Goal: Navigation & Orientation: Find specific page/section

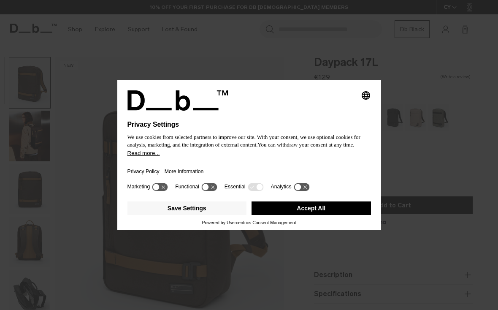
click at [320, 209] on button "Accept All" at bounding box center [311, 208] width 119 height 14
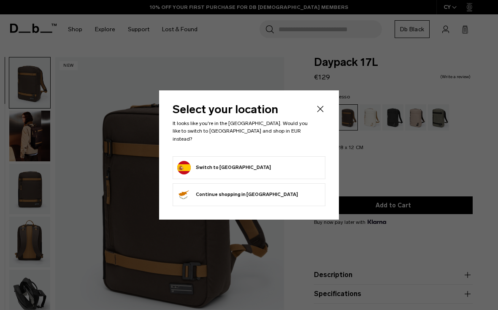
click at [292, 161] on form "Switch to Spain" at bounding box center [249, 168] width 144 height 14
click at [213, 164] on button "Switch to Spain" at bounding box center [224, 168] width 94 height 14
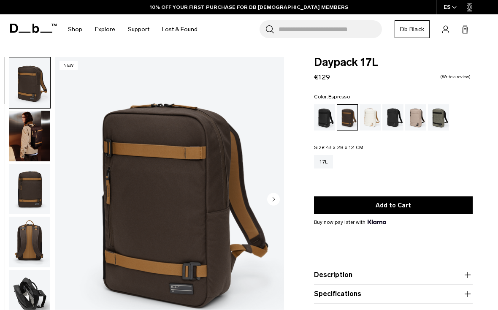
click at [27, 198] on img "button" at bounding box center [29, 189] width 41 height 51
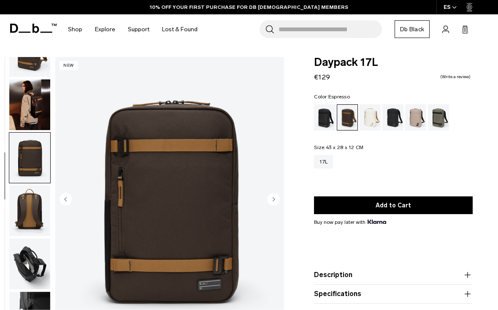
scroll to position [34, 0]
click at [27, 202] on img "button" at bounding box center [29, 210] width 41 height 51
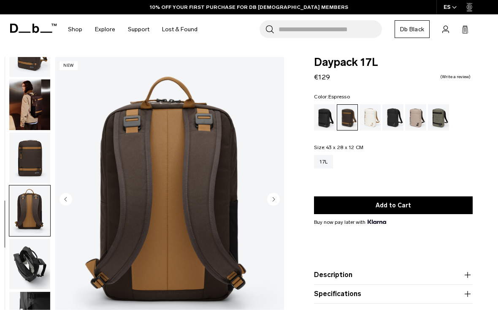
click at [19, 99] on img "button" at bounding box center [29, 104] width 41 height 51
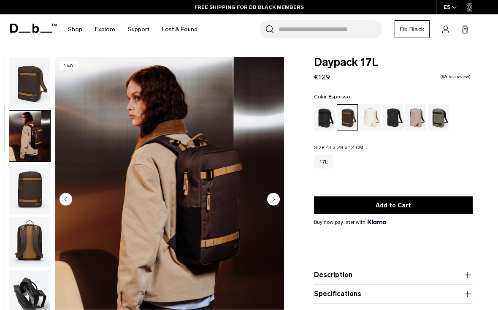
scroll to position [0, 0]
click at [31, 94] on img "button" at bounding box center [29, 82] width 41 height 51
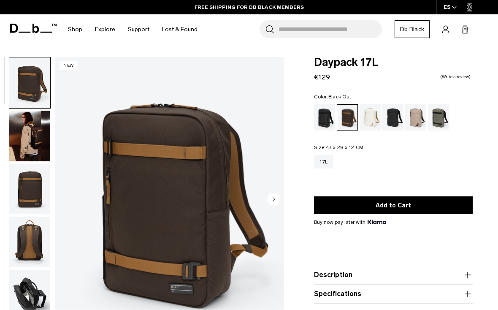
click at [321, 117] on div "Black Out" at bounding box center [325, 117] width 22 height 26
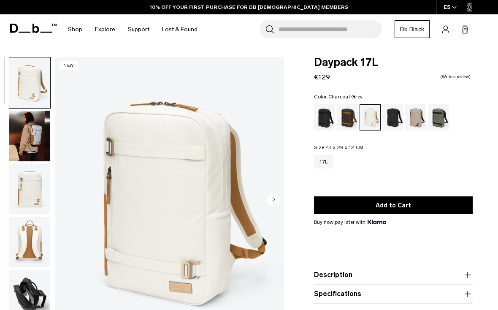
click at [396, 120] on div "Charcoal Grey" at bounding box center [393, 117] width 22 height 26
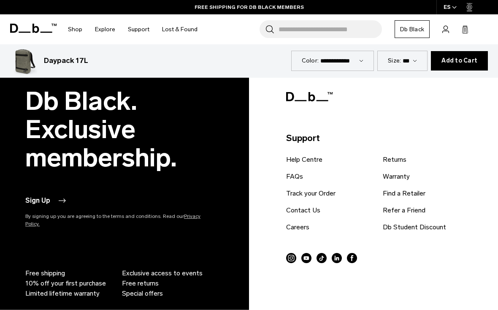
scroll to position [2288, 0]
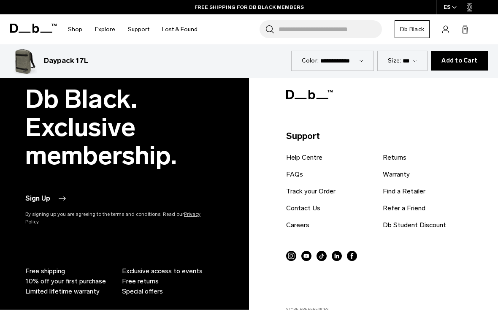
click at [414, 186] on link "Find a Retailer" at bounding box center [404, 191] width 43 height 10
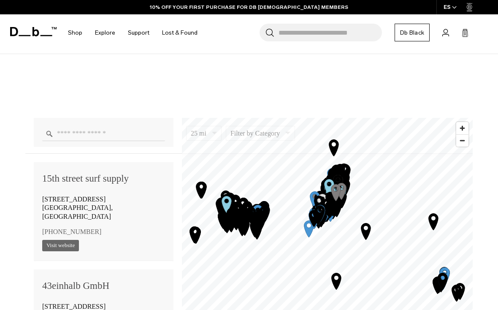
scroll to position [487, 0]
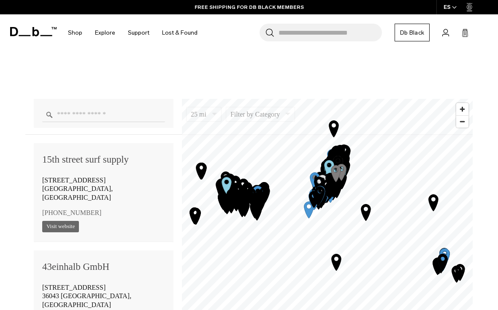
click at [64, 116] on input "Enter a location" at bounding box center [103, 114] width 123 height 15
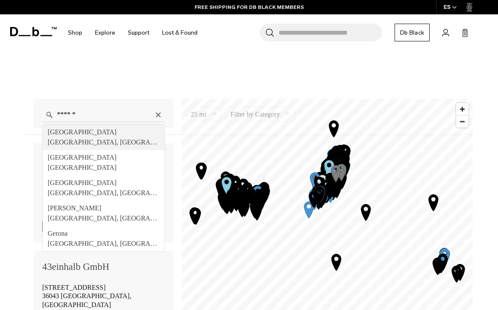
type input "**********"
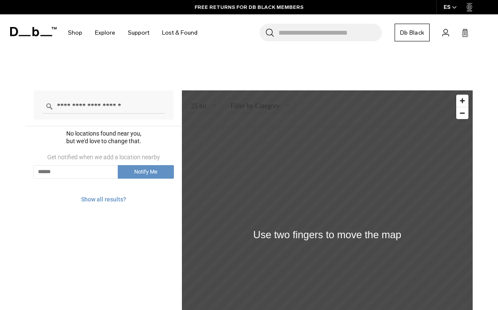
scroll to position [500, 0]
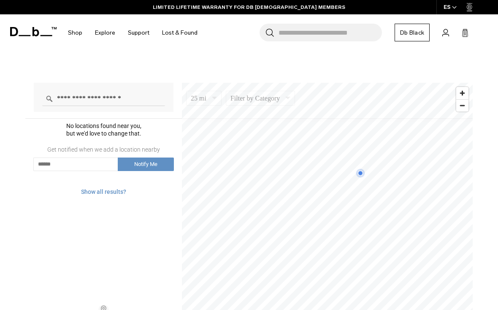
click at [93, 190] on div "Show all results?" at bounding box center [103, 192] width 157 height 16
